Goal: Use online tool/utility: Use online tool/utility

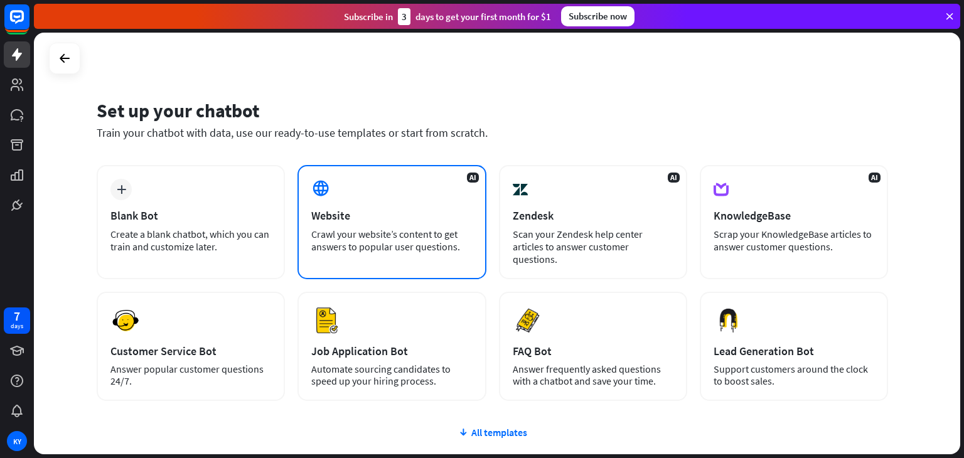
click at [361, 199] on div "AI Website Crawl your website’s content to get answers to popular user question…" at bounding box center [391, 222] width 188 height 114
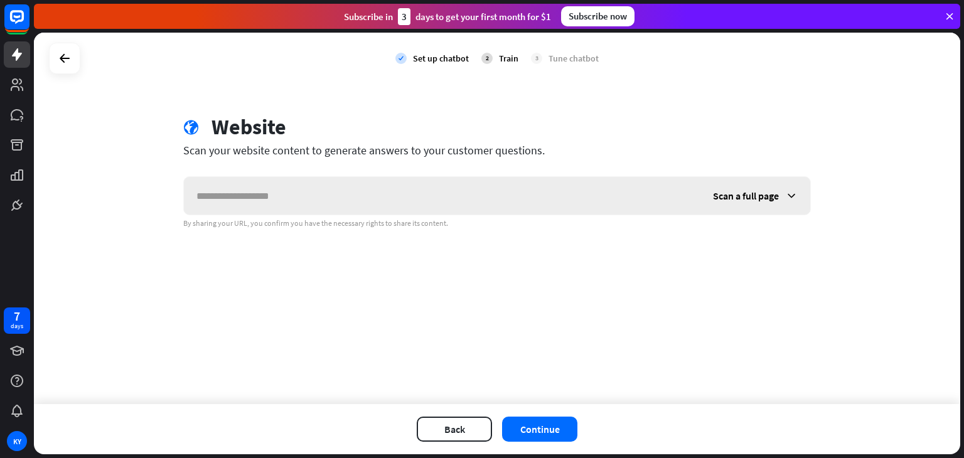
click at [345, 199] on input "text" at bounding box center [442, 196] width 517 height 38
type input "*"
click at [70, 52] on icon at bounding box center [64, 58] width 15 height 15
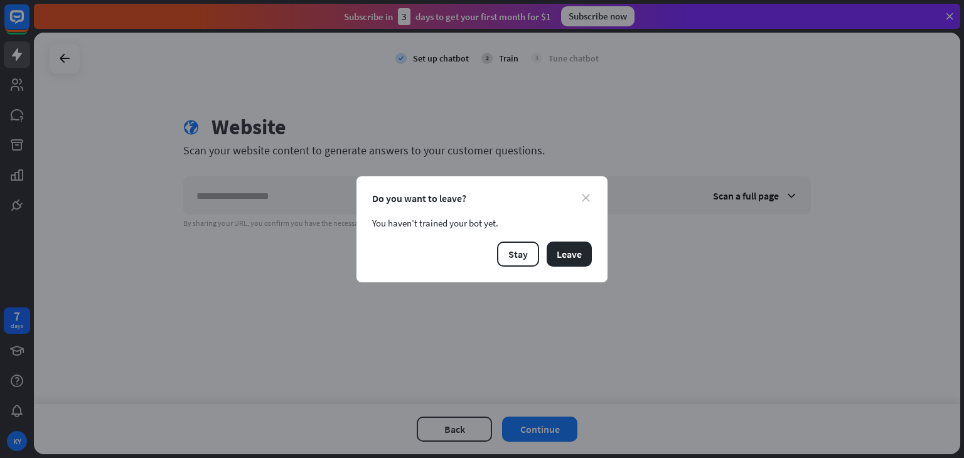
click at [587, 199] on icon "close" at bounding box center [586, 198] width 8 height 8
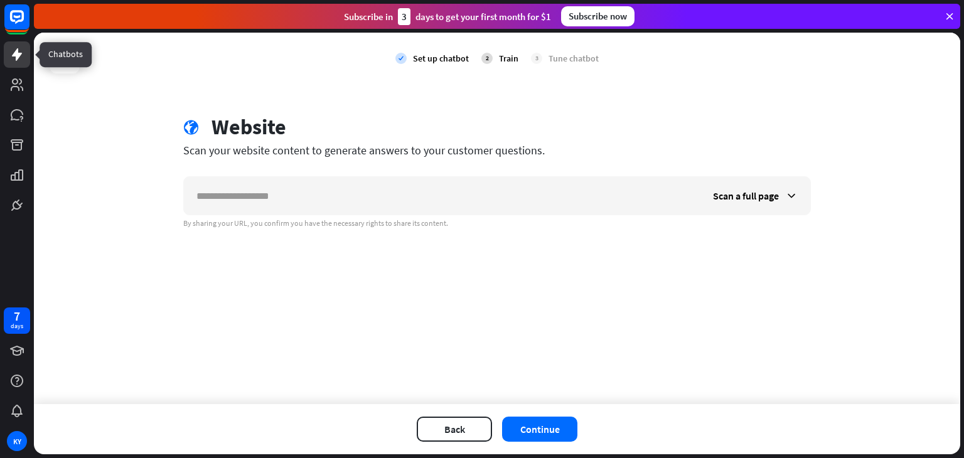
click at [14, 52] on icon at bounding box center [17, 54] width 10 height 13
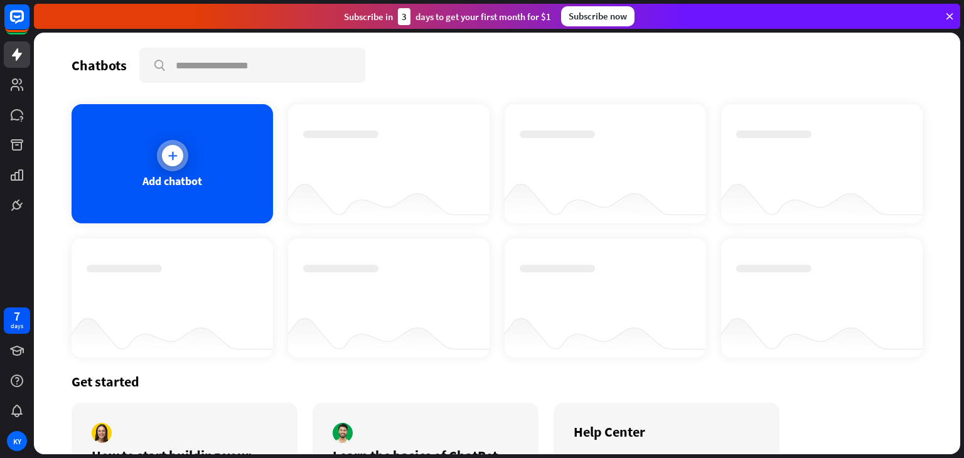
click at [118, 156] on div "Add chatbot" at bounding box center [172, 163] width 201 height 119
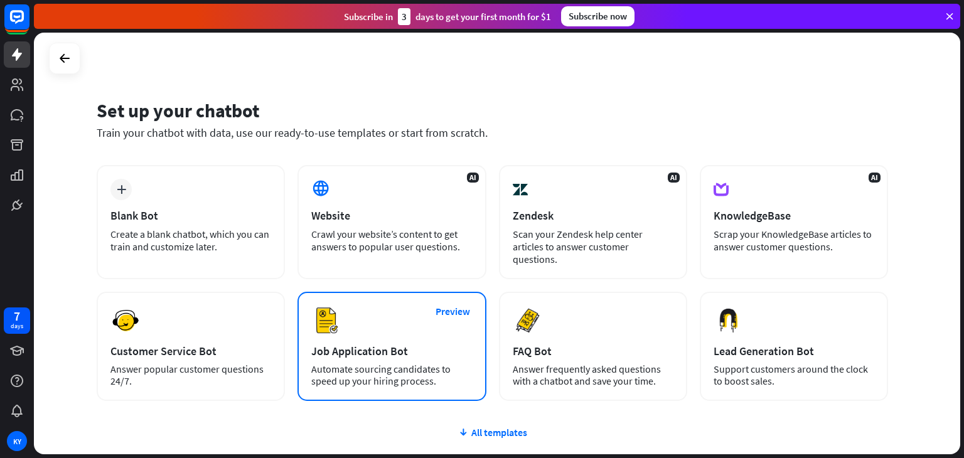
click at [351, 344] on div "Job Application Bot" at bounding box center [391, 351] width 161 height 14
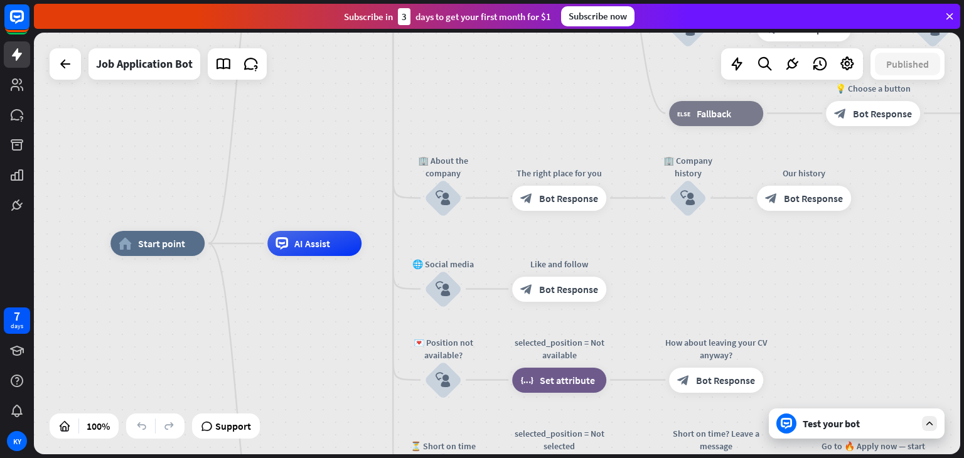
click at [848, 422] on div "Test your bot" at bounding box center [859, 423] width 113 height 13
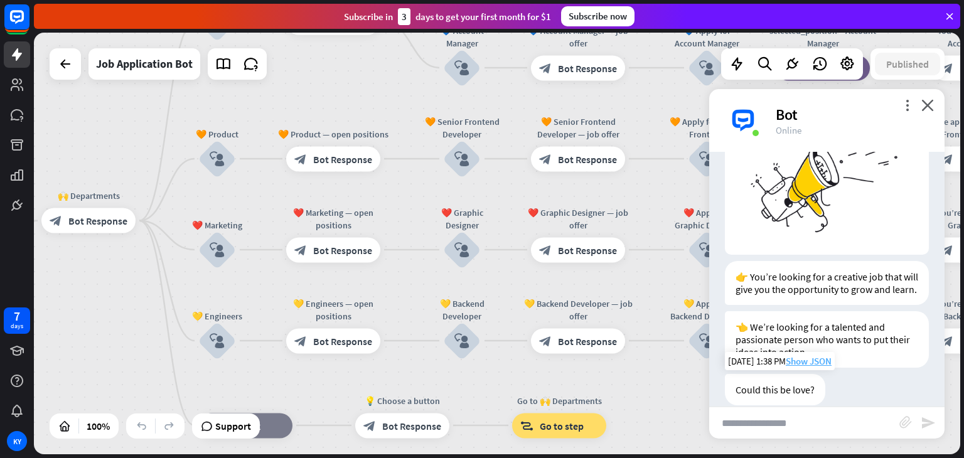
scroll to position [157, 0]
